Goal: Transaction & Acquisition: Subscribe to service/newsletter

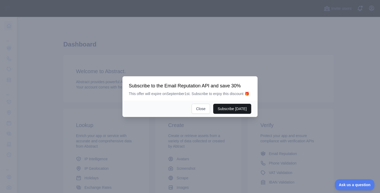
click at [230, 106] on button "Subscribe [DATE]" at bounding box center [232, 109] width 38 height 10
click at [202, 109] on button "Close" at bounding box center [201, 109] width 18 height 10
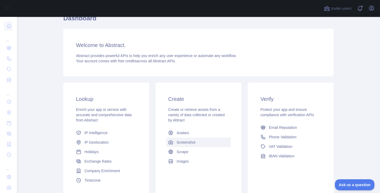
scroll to position [26, 0]
click at [274, 129] on span "Email Reputation" at bounding box center [283, 127] width 28 height 5
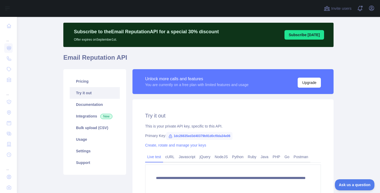
scroll to position [3, 0]
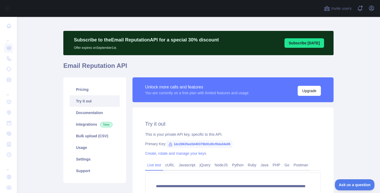
click at [304, 41] on button "Subscribe today" at bounding box center [305, 43] width 40 height 10
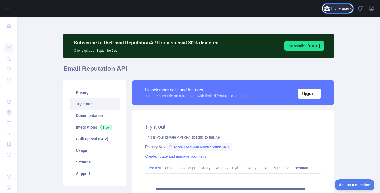
click at [333, 8] on span "Invite users" at bounding box center [342, 9] width 20 height 6
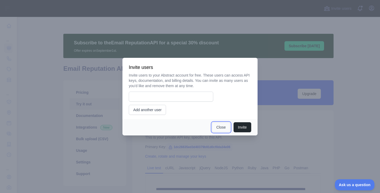
click at [223, 127] on button "Close" at bounding box center [221, 127] width 18 height 10
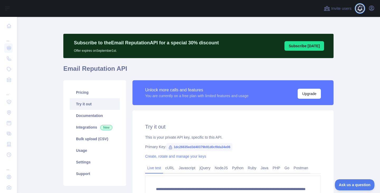
click at [367, 8] on span at bounding box center [362, 8] width 11 height 17
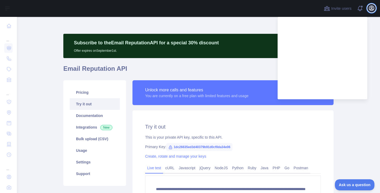
click at [371, 8] on icon "button" at bounding box center [372, 8] width 6 height 6
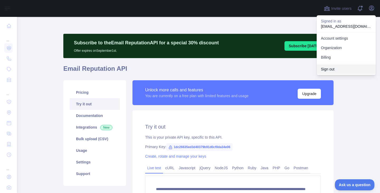
click at [336, 69] on button "Sign out" at bounding box center [346, 69] width 59 height 10
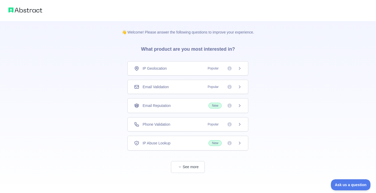
click at [241, 109] on div "Email Reputation New" at bounding box center [188, 105] width 121 height 15
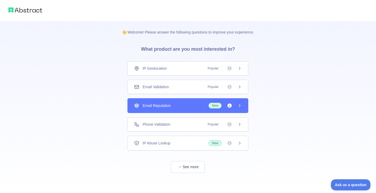
click at [239, 91] on div "Email Validation Popular" at bounding box center [188, 87] width 121 height 14
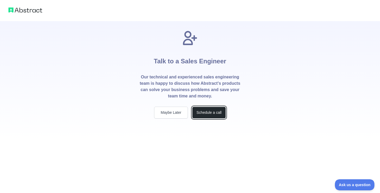
click at [207, 119] on div "Talk to a Sales Engineer Our technical and experienced sales engineering team i…" at bounding box center [190, 80] width 118 height 119
click at [212, 115] on button "Schedule a call" at bounding box center [209, 113] width 34 height 12
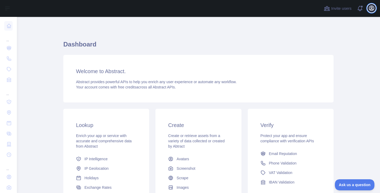
click at [369, 7] on icon "button" at bounding box center [372, 8] width 6 height 6
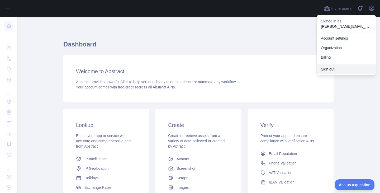
click at [341, 71] on button "Sign out" at bounding box center [346, 69] width 59 height 10
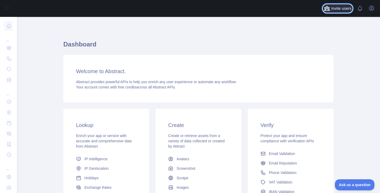
click at [339, 12] on button "Invite users" at bounding box center [338, 8] width 30 height 8
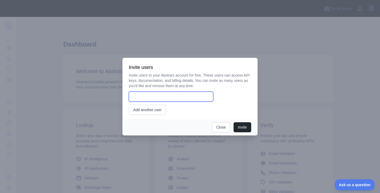
click at [186, 98] on input "email" at bounding box center [171, 97] width 85 height 10
type input "**********"
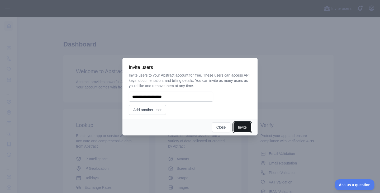
click at [244, 126] on button "Invite" at bounding box center [243, 127] width 18 height 10
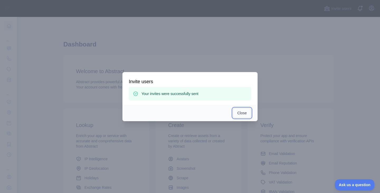
click at [239, 117] on button "Close" at bounding box center [242, 113] width 18 height 10
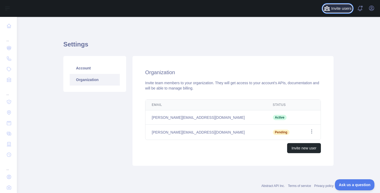
click at [343, 7] on span "Invite users" at bounding box center [342, 9] width 20 height 6
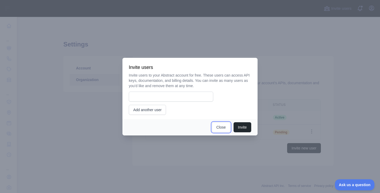
drag, startPoint x: 217, startPoint y: 126, endPoint x: 179, endPoint y: 104, distance: 44.0
click at [179, 104] on div "Invite users Invite users to your Abstract account for free. These users can ac…" at bounding box center [190, 97] width 135 height 78
click at [176, 96] on input "email" at bounding box center [171, 97] width 85 height 10
type input "**********"
click at [248, 130] on button "Invite" at bounding box center [243, 127] width 18 height 10
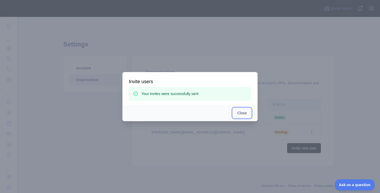
click at [241, 114] on button "Close" at bounding box center [242, 113] width 18 height 10
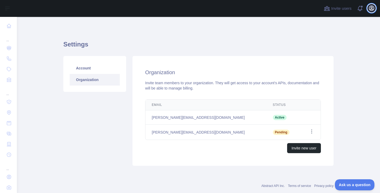
click at [372, 7] on icon "button" at bounding box center [372, 8] width 6 height 6
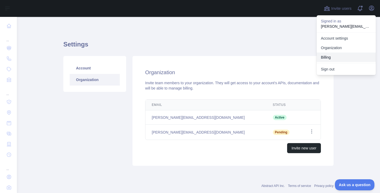
click at [339, 57] on button "Billing" at bounding box center [346, 58] width 59 height 10
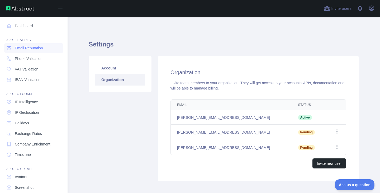
click at [35, 48] on span "Email Reputation" at bounding box center [29, 47] width 28 height 5
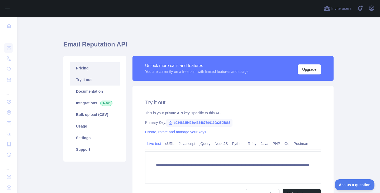
click at [93, 71] on link "Pricing" at bounding box center [95, 68] width 50 height 12
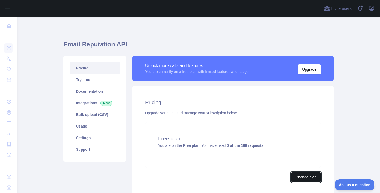
click at [300, 179] on button "Change plan" at bounding box center [306, 177] width 30 height 10
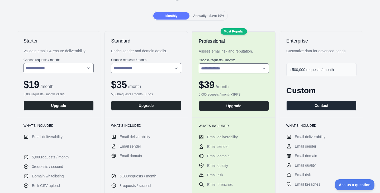
scroll to position [53, 0]
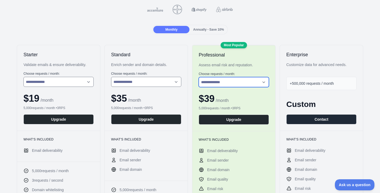
click at [231, 86] on select "**********" at bounding box center [234, 82] width 70 height 10
click at [245, 66] on div "Assess email risk and reputation." at bounding box center [234, 64] width 70 height 5
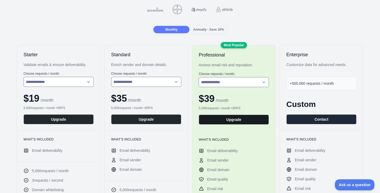
click at [241, 119] on button "Upgrade" at bounding box center [234, 120] width 70 height 10
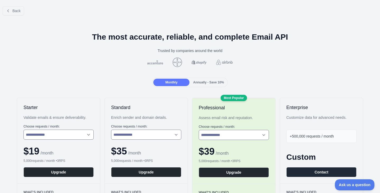
drag, startPoint x: 202, startPoint y: 81, endPoint x: 240, endPoint y: 67, distance: 40.9
click at [202, 81] on span "Annually - Save 10%" at bounding box center [208, 83] width 31 height 4
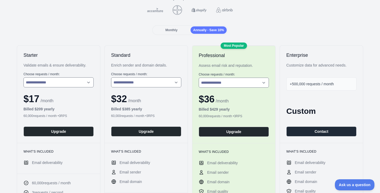
scroll to position [53, 0]
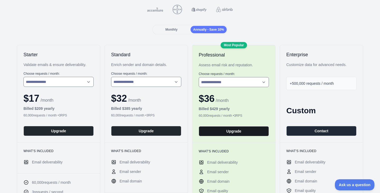
click at [245, 130] on button "Upgrade" at bounding box center [234, 131] width 70 height 10
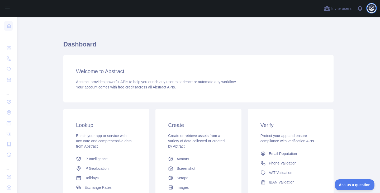
click at [374, 10] on icon "button" at bounding box center [372, 8] width 5 height 5
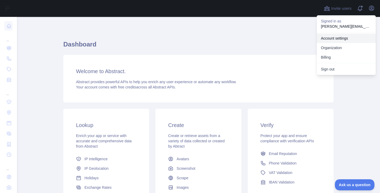
click at [332, 40] on link "Account settings" at bounding box center [346, 39] width 59 height 10
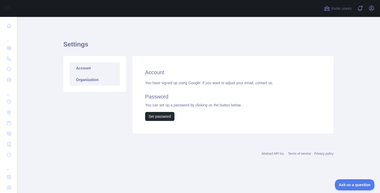
click at [91, 84] on link "Organization" at bounding box center [95, 80] width 50 height 12
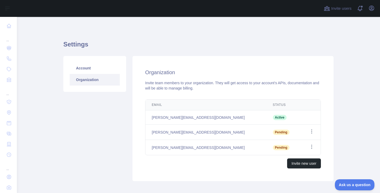
click at [97, 80] on link "Organization" at bounding box center [95, 80] width 50 height 12
click at [360, 7] on span at bounding box center [362, 8] width 11 height 17
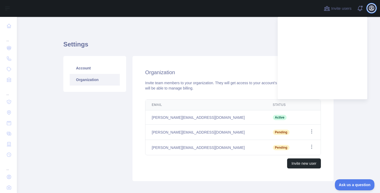
click at [372, 6] on icon "button" at bounding box center [372, 8] width 5 height 5
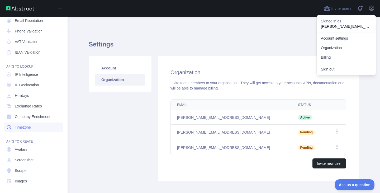
scroll to position [29, 0]
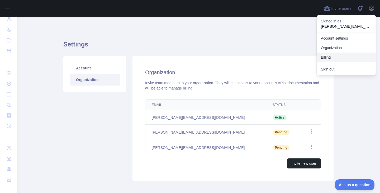
click at [327, 58] on button "Billing" at bounding box center [346, 58] width 59 height 10
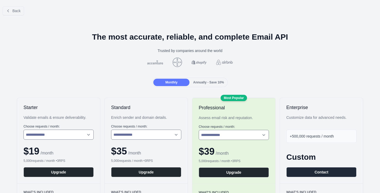
click at [203, 81] on span "Annually - Save 10%" at bounding box center [208, 83] width 31 height 4
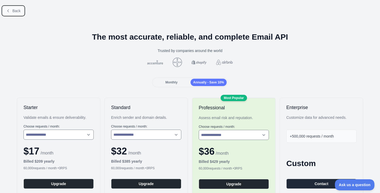
click at [11, 12] on button "Back" at bounding box center [13, 10] width 21 height 9
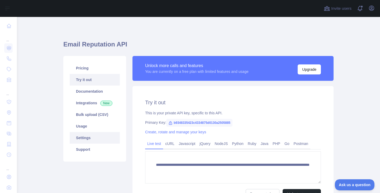
click at [101, 138] on link "Settings" at bounding box center [95, 138] width 50 height 12
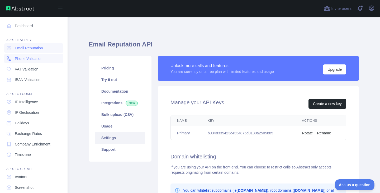
click at [28, 58] on span "Phone Validation" at bounding box center [29, 58] width 28 height 5
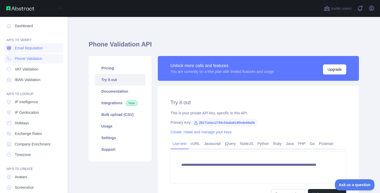
click at [27, 48] on span "Email Reputation" at bounding box center [29, 47] width 28 height 5
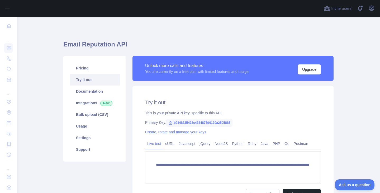
click at [97, 78] on link "Try it out" at bounding box center [95, 80] width 50 height 12
click at [80, 69] on link "Pricing" at bounding box center [95, 68] width 50 height 12
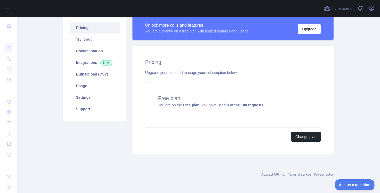
scroll to position [41, 0]
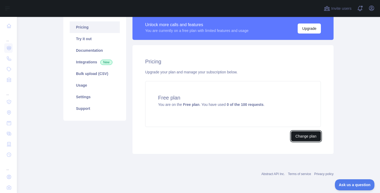
click at [301, 134] on button "Change plan" at bounding box center [306, 136] width 30 height 10
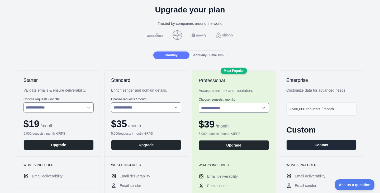
scroll to position [26, 0]
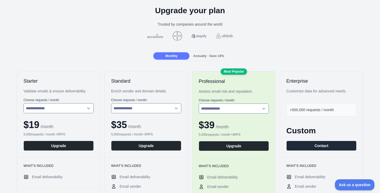
click at [211, 57] on span "Annually - Save 10%" at bounding box center [208, 56] width 31 height 4
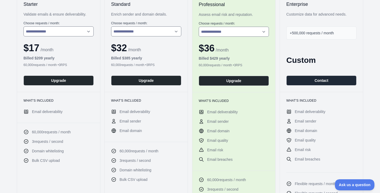
scroll to position [106, 0]
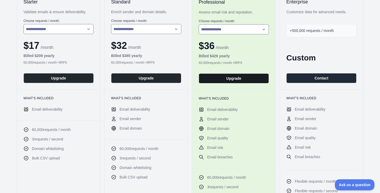
click at [237, 83] on button "Upgrade" at bounding box center [234, 78] width 70 height 10
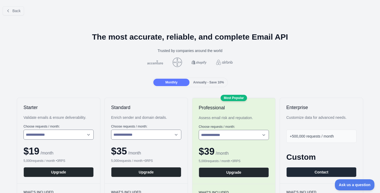
click at [8, 16] on div "Back" at bounding box center [190, 10] width 380 height 17
drag, startPoint x: 15, startPoint y: 13, endPoint x: 71, endPoint y: 12, distance: 56.6
click at [15, 13] on button "Back" at bounding box center [13, 10] width 21 height 9
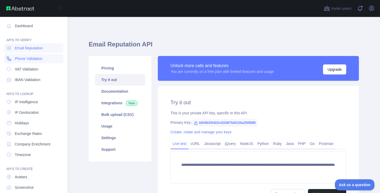
click at [20, 59] on span "Phone Validation" at bounding box center [29, 58] width 28 height 5
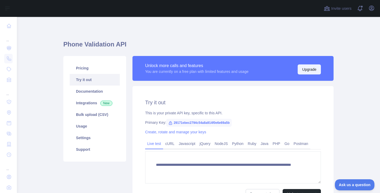
click at [302, 68] on button "Upgrade" at bounding box center [309, 69] width 23 height 10
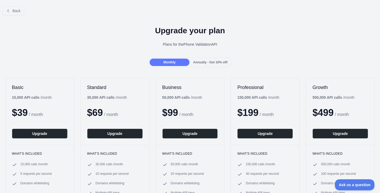
click at [206, 62] on span "Annually - Get 10% off!" at bounding box center [210, 62] width 35 height 4
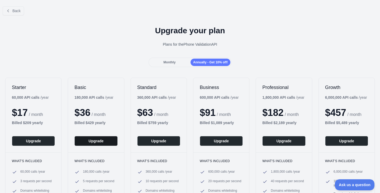
click at [97, 142] on button "Upgrade" at bounding box center [95, 141] width 43 height 10
